Goal: Contribute content

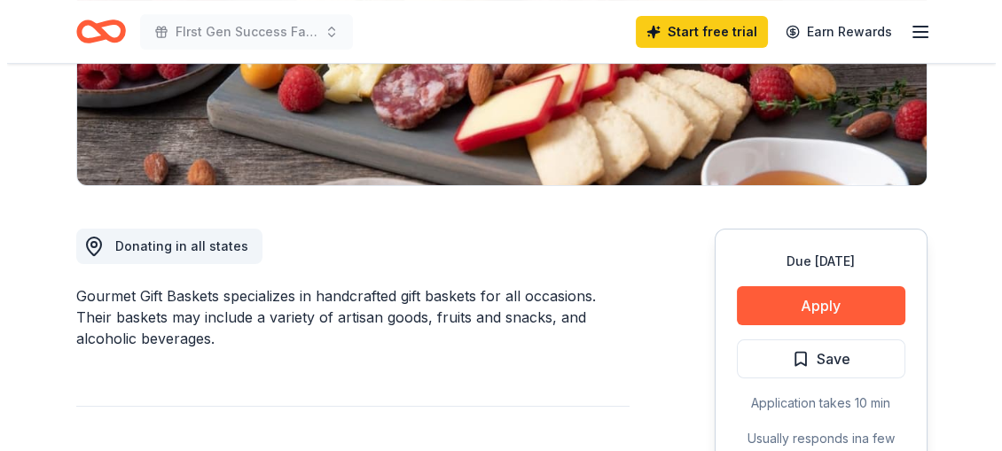
scroll to position [363, 0]
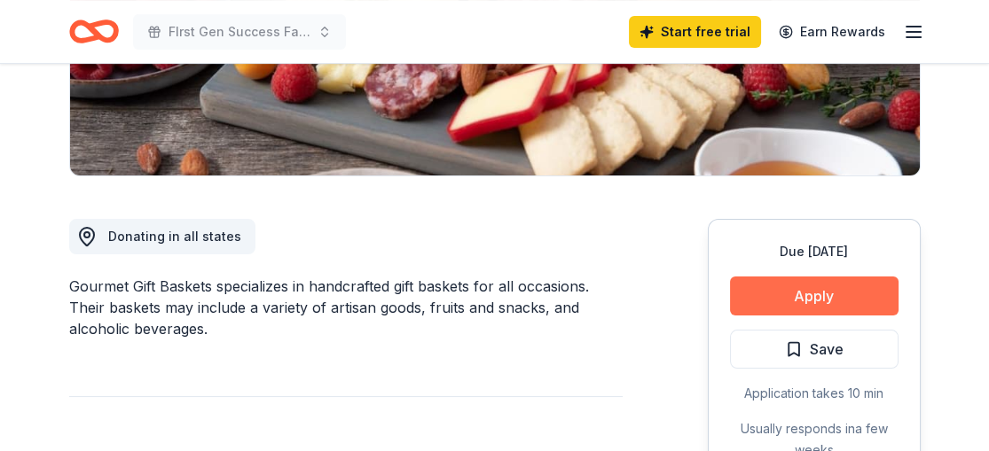
click at [808, 295] on button "Apply" at bounding box center [814, 296] width 168 height 39
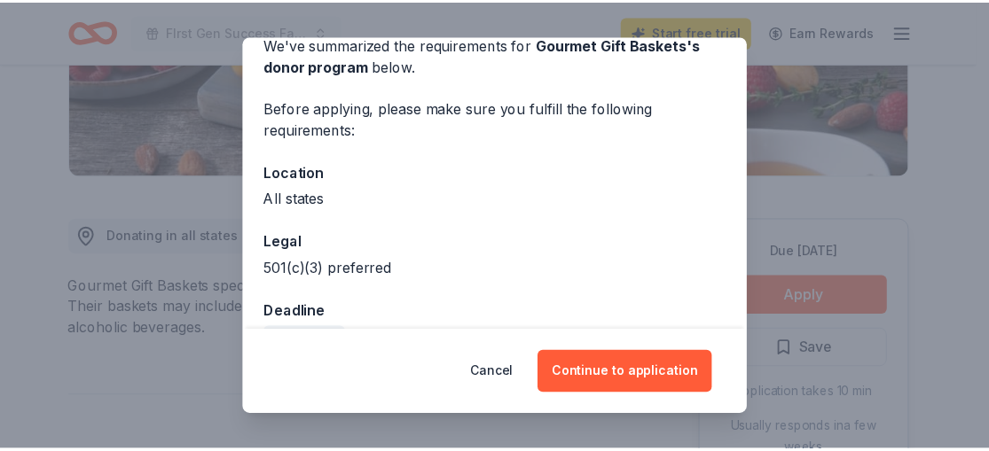
scroll to position [129, 0]
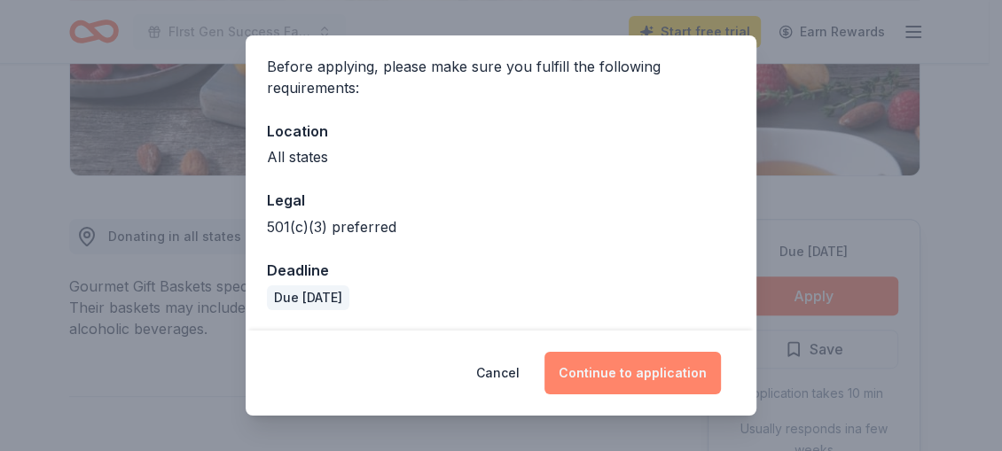
click at [652, 371] on button "Continue to application" at bounding box center [632, 373] width 176 height 43
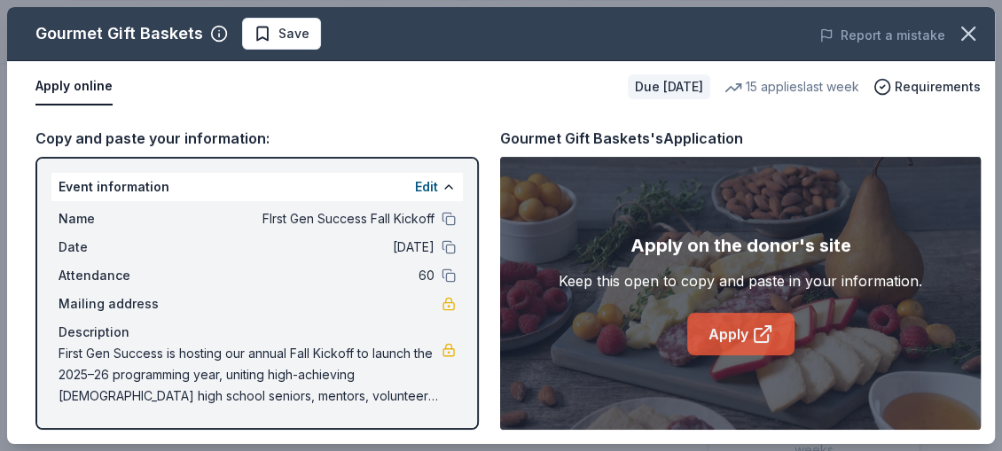
click at [764, 332] on icon at bounding box center [766, 331] width 10 height 10
drag, startPoint x: 1000, startPoint y: 317, endPoint x: 959, endPoint y: 360, distance: 59.6
click at [988, 358] on div "Gourmet Gift Baskets Save Report a mistake Apply online Due [DATE] 15 applies l…" at bounding box center [501, 225] width 1002 height 451
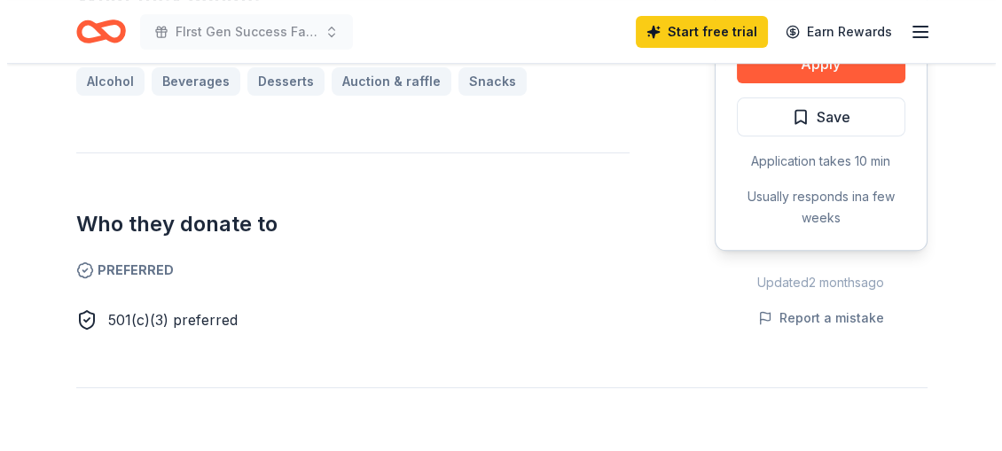
scroll to position [789, 0]
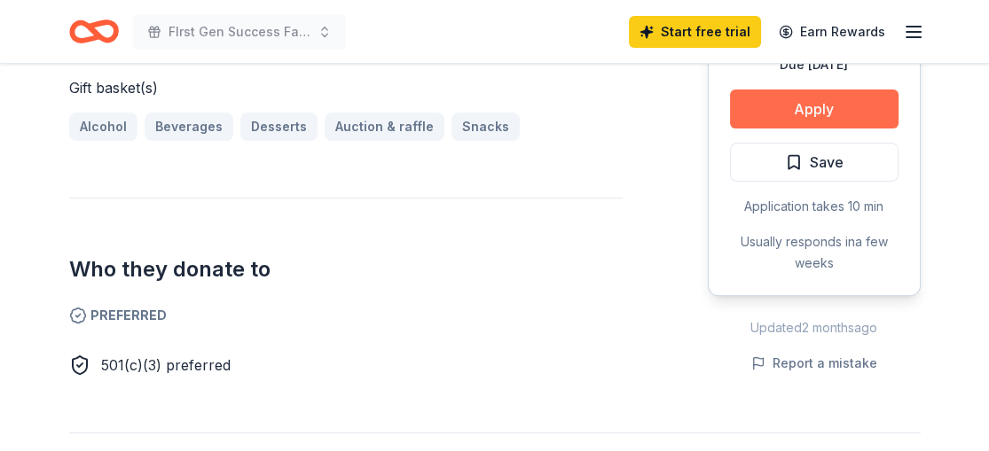
click at [803, 114] on button "Apply" at bounding box center [814, 109] width 168 height 39
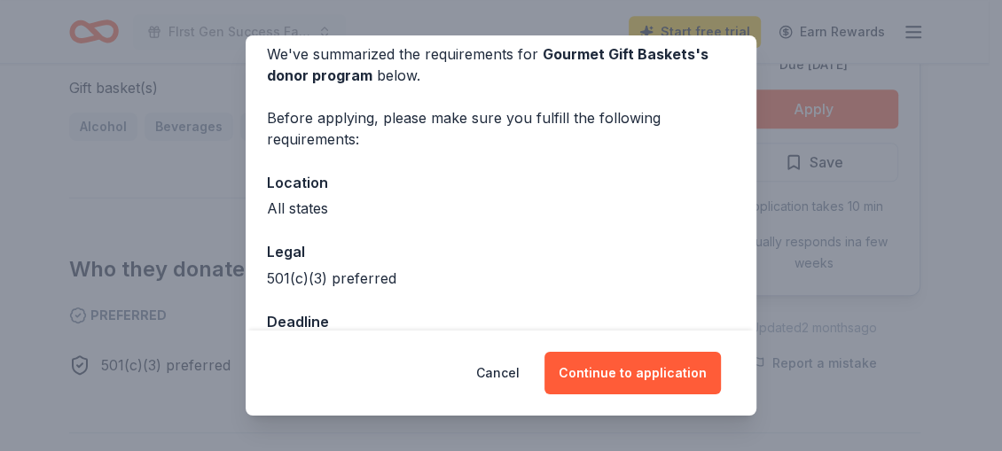
scroll to position [129, 0]
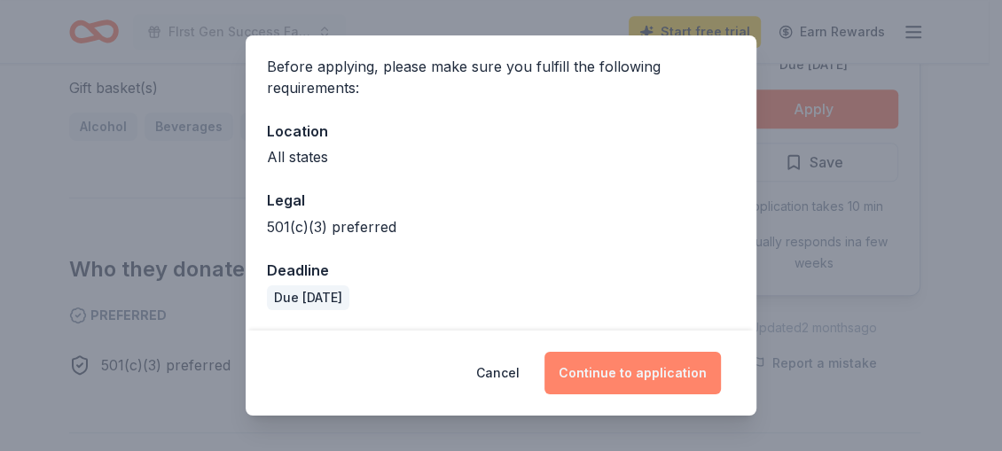
click at [623, 374] on button "Continue to application" at bounding box center [632, 373] width 176 height 43
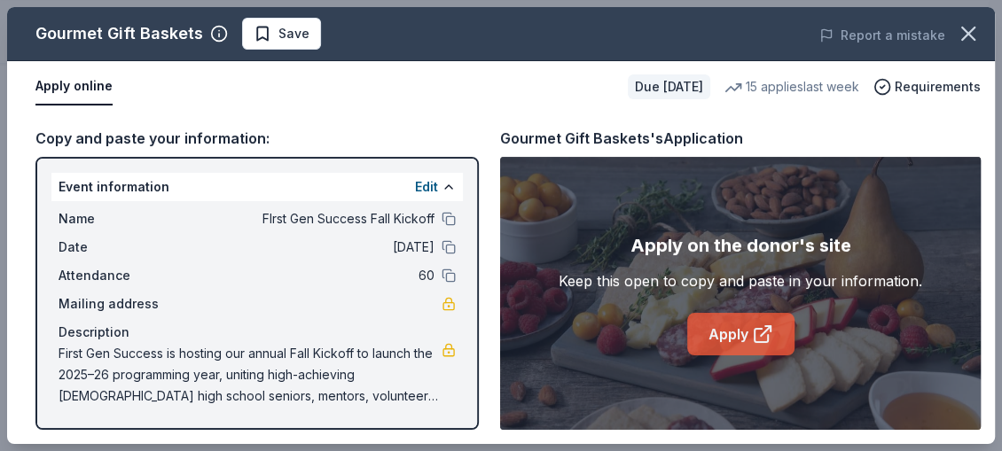
drag, startPoint x: 733, startPoint y: 311, endPoint x: 733, endPoint y: 338, distance: 26.6
click at [733, 338] on div "Apply on the donor's site Keep this open to copy and paste in your information.…" at bounding box center [741, 293] width 364 height 124
click at [733, 338] on link "Apply" at bounding box center [740, 334] width 107 height 43
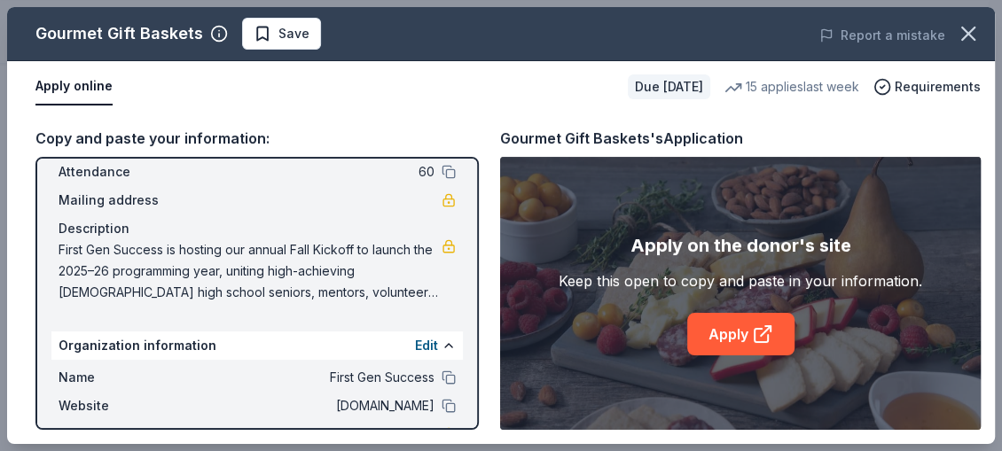
scroll to position [108, 0]
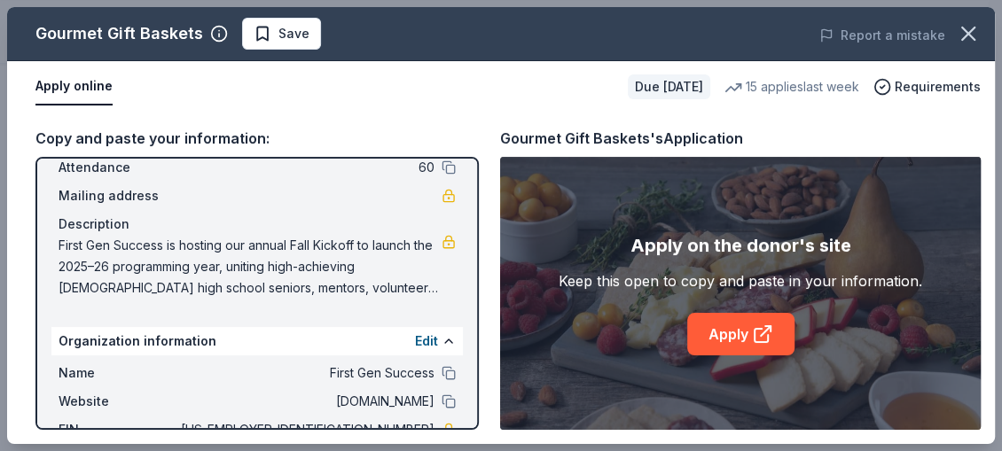
drag, startPoint x: 61, startPoint y: 240, endPoint x: 220, endPoint y: 278, distance: 163.2
click at [220, 278] on span "First Gen Success is hosting our annual Fall Kickoff to launch the 2025–26 prog…" at bounding box center [250, 267] width 383 height 64
click at [417, 334] on button "Edit" at bounding box center [426, 341] width 23 height 21
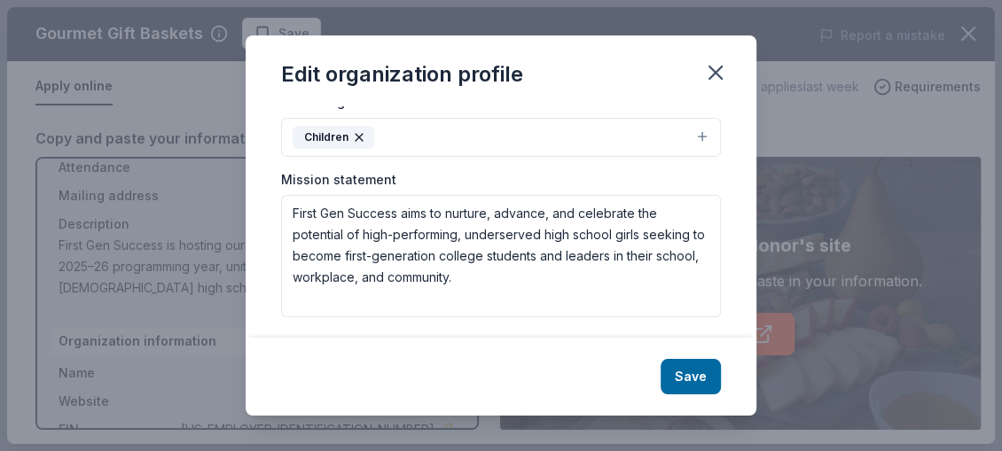
scroll to position [363, 0]
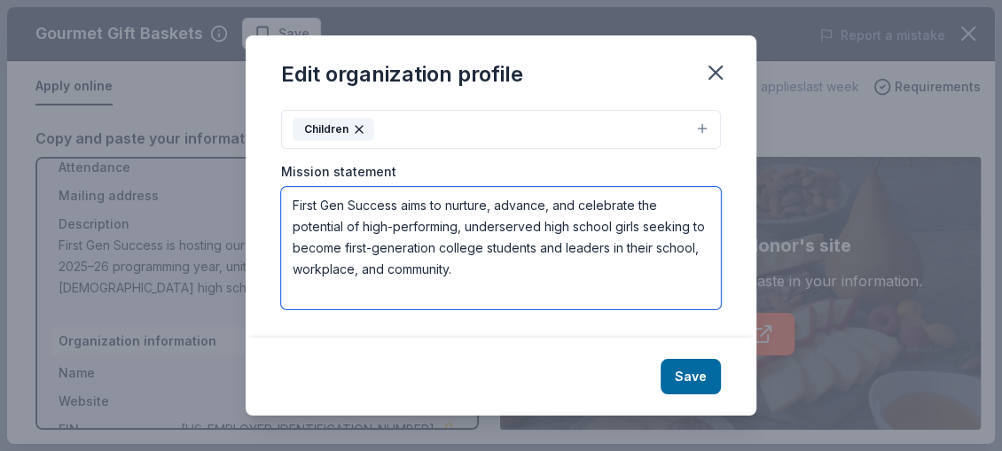
drag, startPoint x: 503, startPoint y: 270, endPoint x: 291, endPoint y: 206, distance: 221.3
click at [291, 206] on textarea "First Gen Success aims to nurture, advance, and celebrate the potential of high…" at bounding box center [501, 248] width 440 height 122
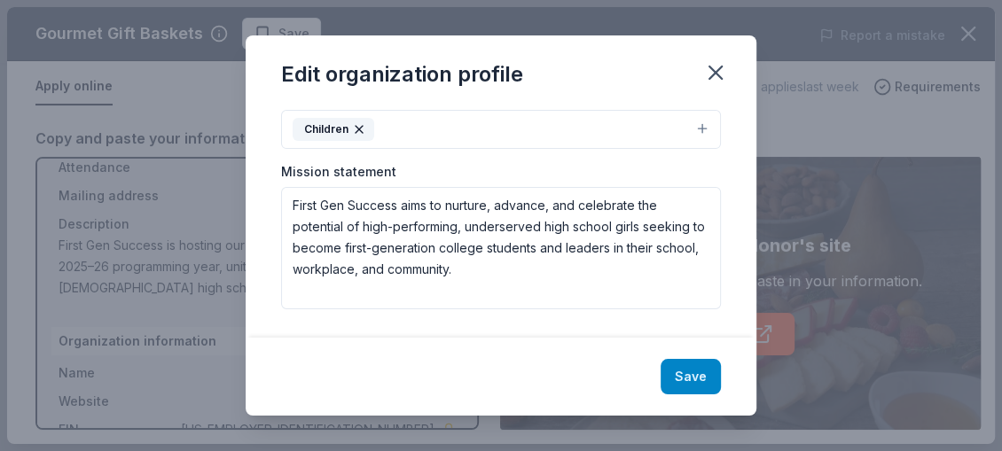
click at [671, 375] on button "Save" at bounding box center [691, 376] width 60 height 35
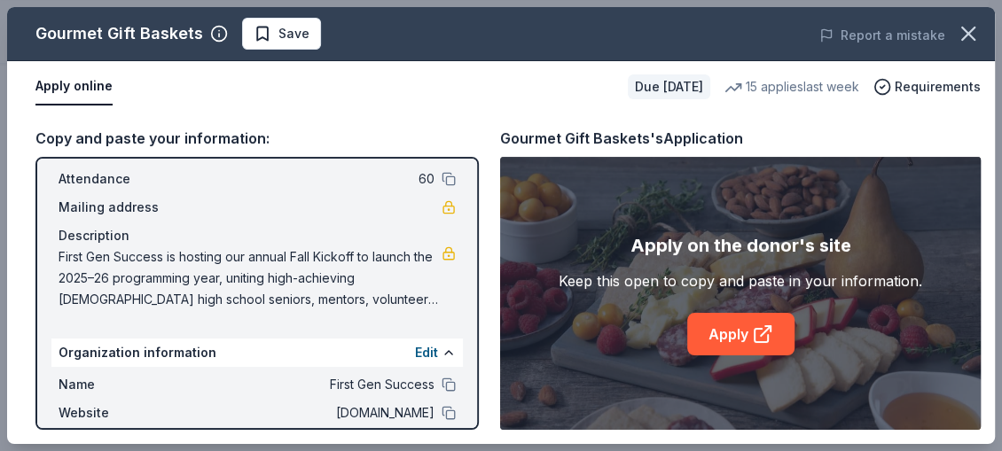
scroll to position [91, 0]
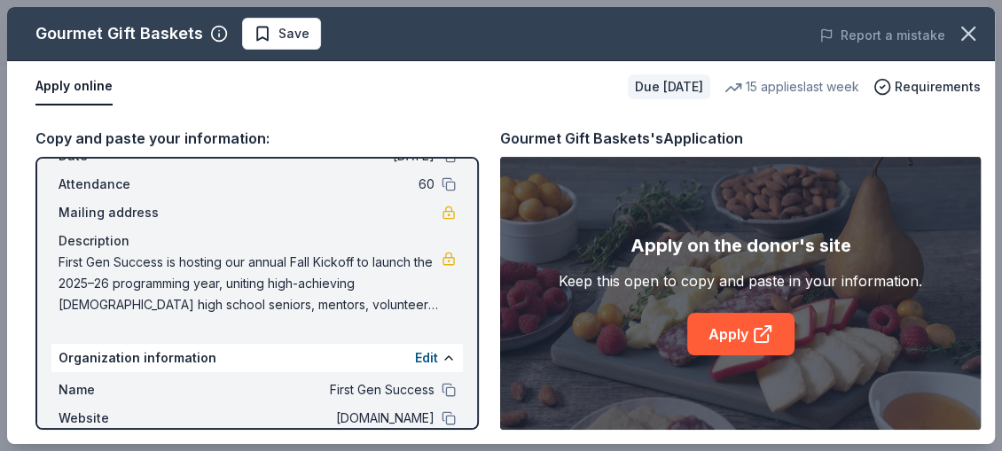
drag, startPoint x: 59, startPoint y: 257, endPoint x: 126, endPoint y: 264, distance: 66.9
click at [126, 264] on span "First Gen Success is hosting our annual Fall Kickoff to launch the 2025–26 prog…" at bounding box center [250, 284] width 383 height 64
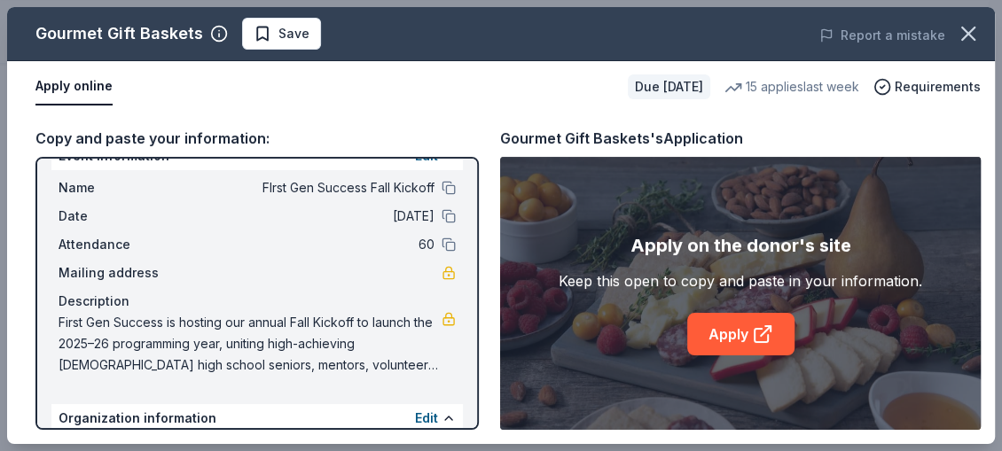
scroll to position [0, 0]
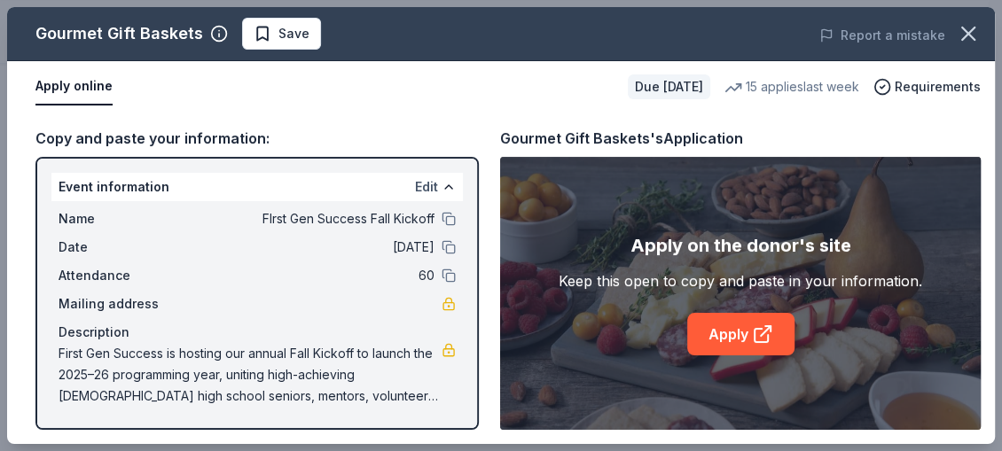
click at [415, 181] on button "Edit" at bounding box center [426, 186] width 23 height 21
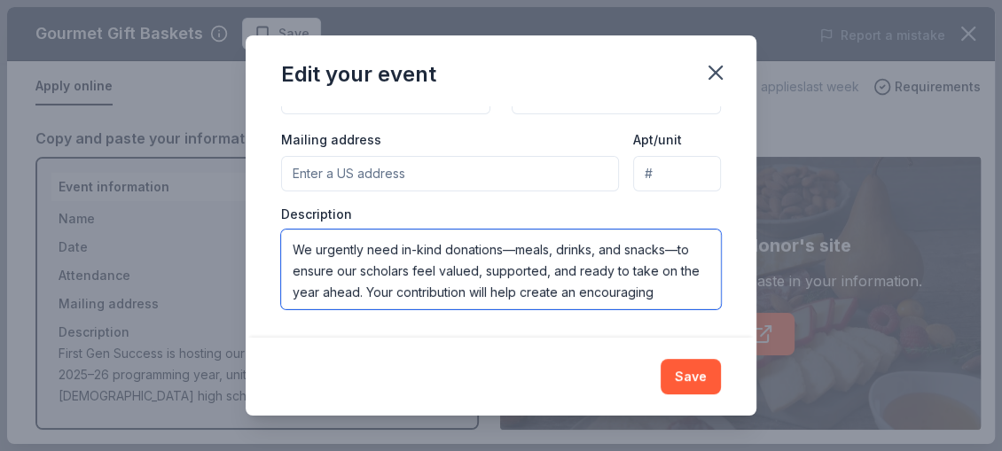
scroll to position [213, 0]
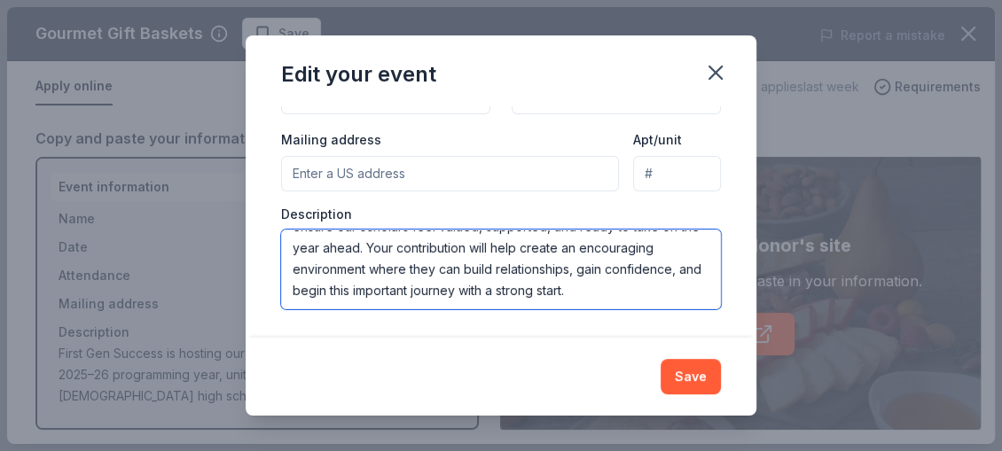
drag, startPoint x: 293, startPoint y: 247, endPoint x: 672, endPoint y: 294, distance: 382.5
click at [672, 294] on textarea "First Gen Success is hosting our annual Fall Kickoff to launch the 2025–26 prog…" at bounding box center [501, 270] width 440 height 80
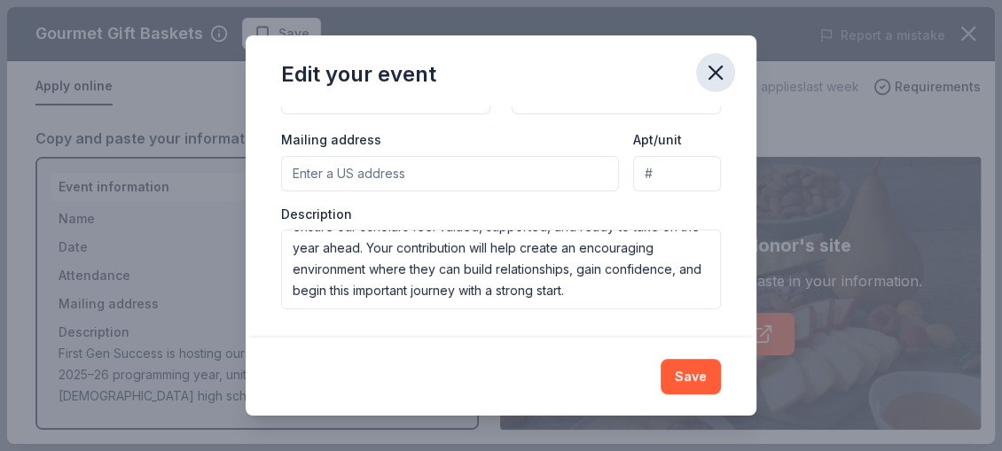
click at [703, 74] on icon "button" at bounding box center [715, 72] width 25 height 25
